Goal: Information Seeking & Learning: Learn about a topic

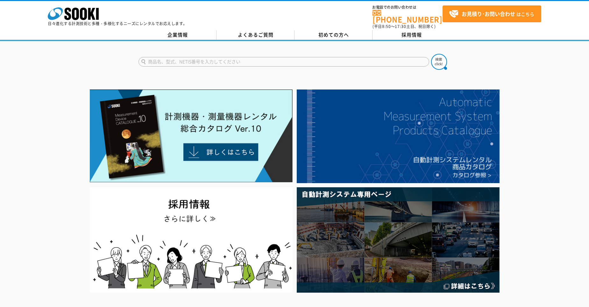
click at [235, 58] on input "text" at bounding box center [283, 62] width 291 height 10
type input "カメラ"
click at [431, 54] on button at bounding box center [439, 62] width 16 height 16
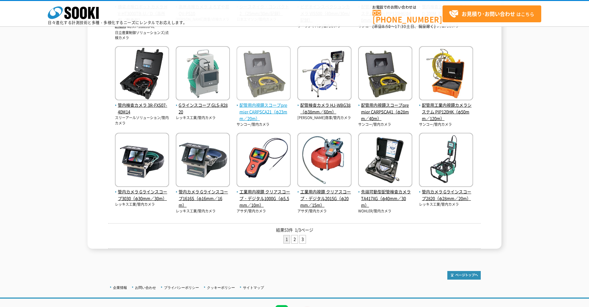
scroll to position [212, 0]
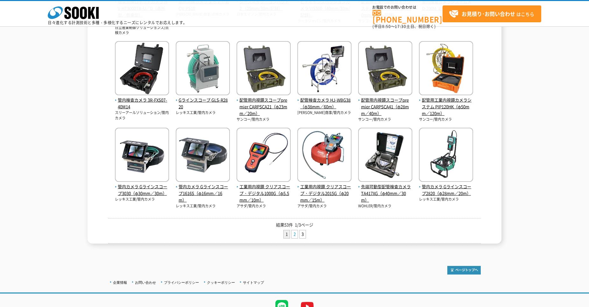
click at [295, 235] on link "2" at bounding box center [295, 234] width 6 height 8
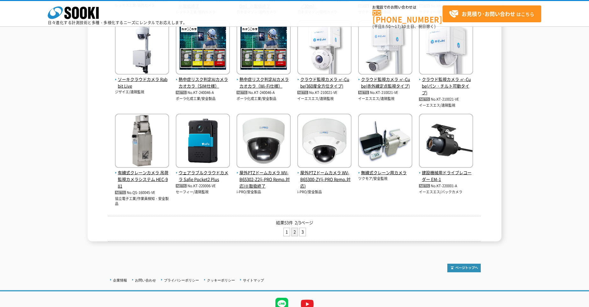
scroll to position [233, 0]
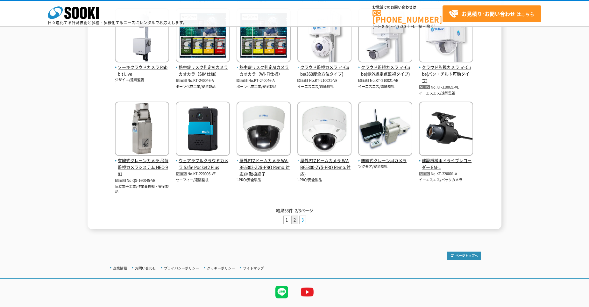
click at [302, 222] on link "3" at bounding box center [302, 220] width 6 height 8
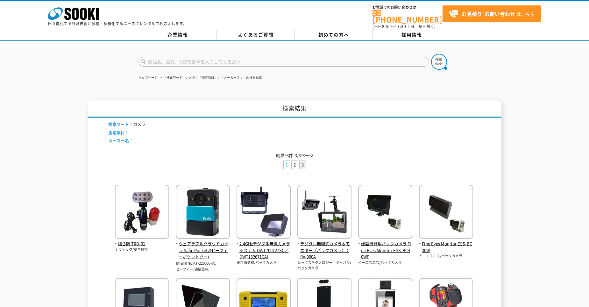
click at [286, 161] on link "1" at bounding box center [287, 165] width 6 height 8
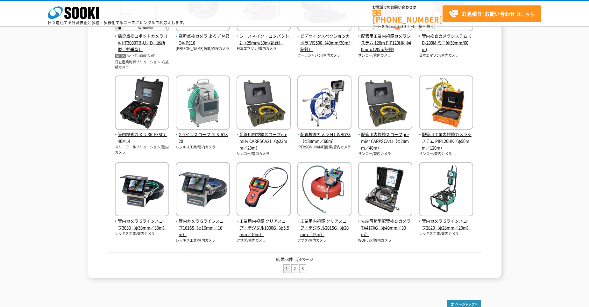
scroll to position [191, 0]
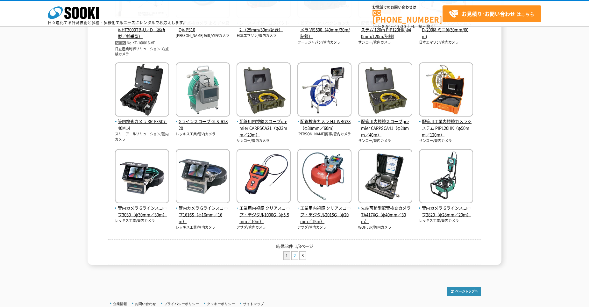
click at [295, 255] on link "2" at bounding box center [295, 255] width 6 height 8
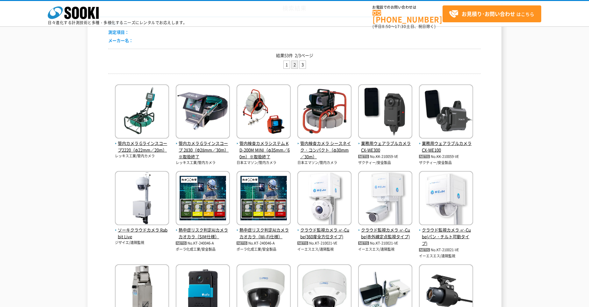
scroll to position [64, 0]
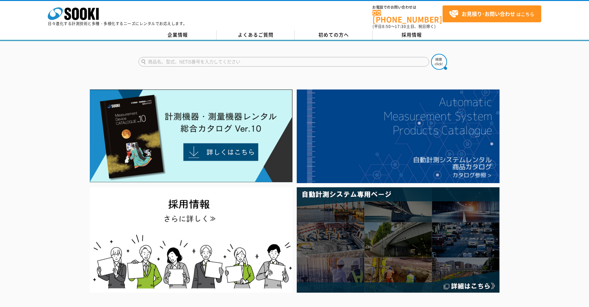
click at [179, 59] on input "text" at bounding box center [283, 62] width 291 height 10
type input "カメラ"
click at [431, 54] on button at bounding box center [439, 62] width 16 height 16
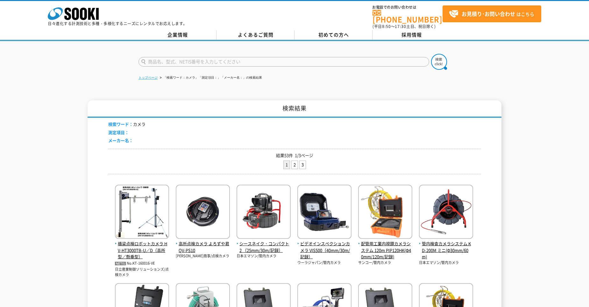
click at [155, 76] on link "トップページ" at bounding box center [147, 78] width 19 height 4
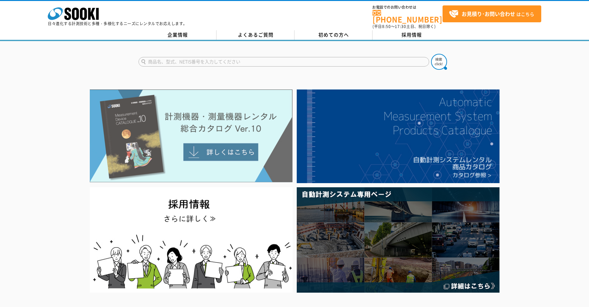
click at [214, 149] on img at bounding box center [191, 135] width 203 height 93
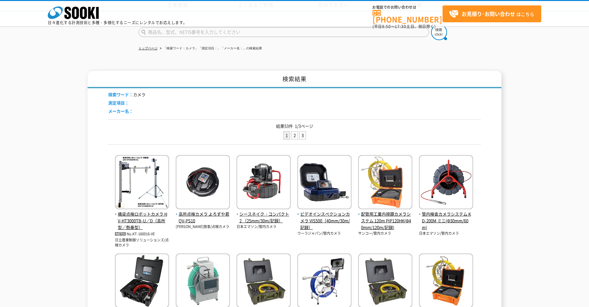
scroll to position [191, 0]
